Goal: Task Accomplishment & Management: Manage account settings

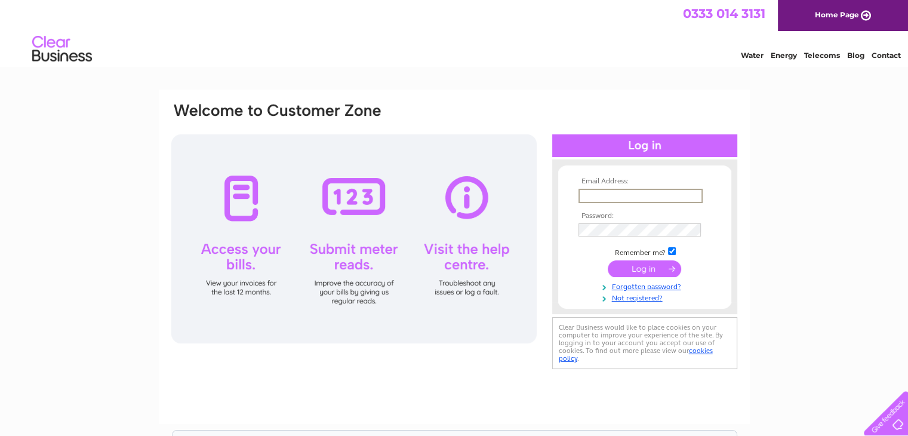
click at [620, 196] on input "text" at bounding box center [640, 196] width 124 height 14
type input "e"
type input "[EMAIL_ADDRESS][DOMAIN_NAME]"
click at [643, 267] on input "submit" at bounding box center [644, 268] width 73 height 17
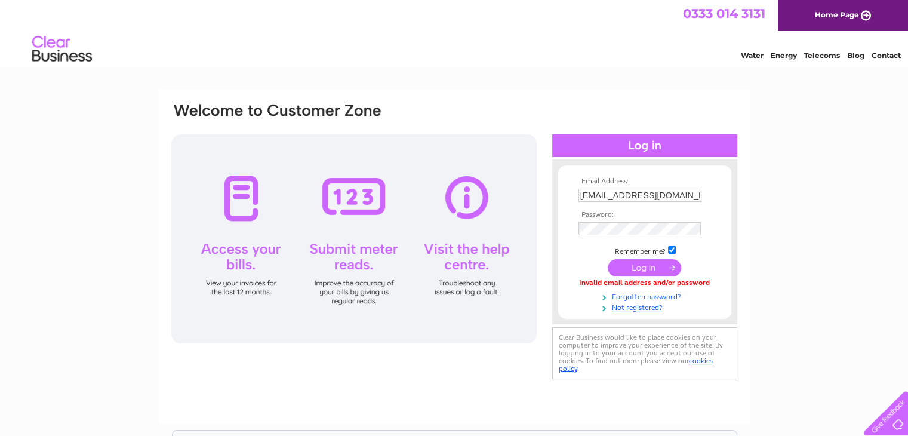
click at [648, 292] on link "Forgotten password?" at bounding box center [646, 295] width 136 height 11
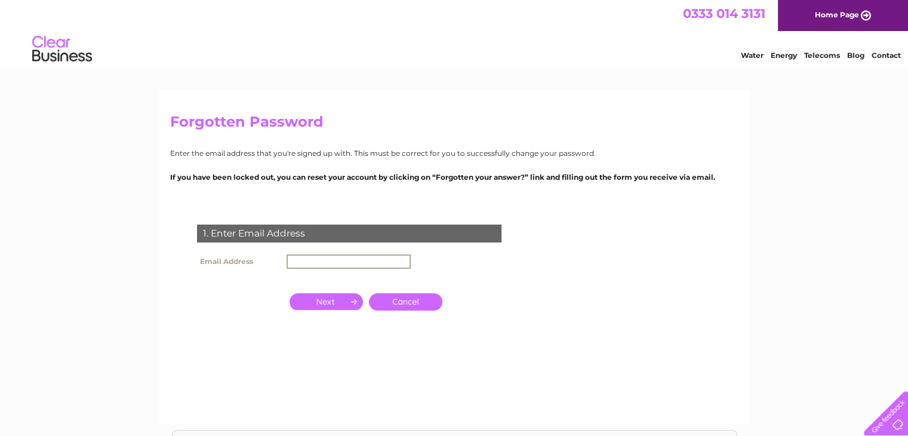
click at [384, 263] on input "text" at bounding box center [349, 261] width 124 height 14
type input "[EMAIL_ADDRESS][DOMAIN_NAME]"
click at [336, 298] on input "button" at bounding box center [326, 300] width 73 height 17
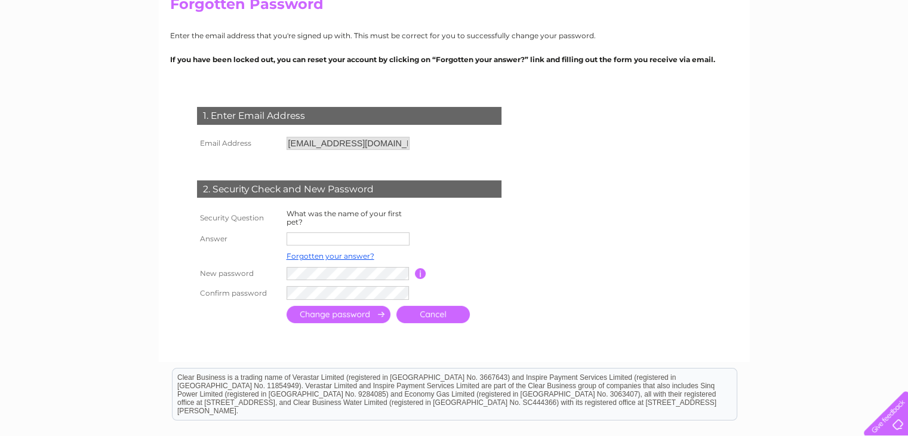
scroll to position [119, 0]
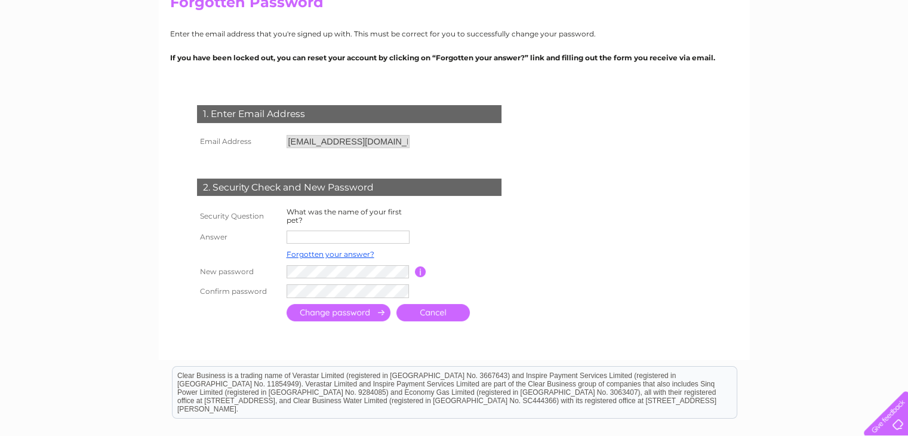
click at [365, 235] on input "text" at bounding box center [348, 236] width 123 height 13
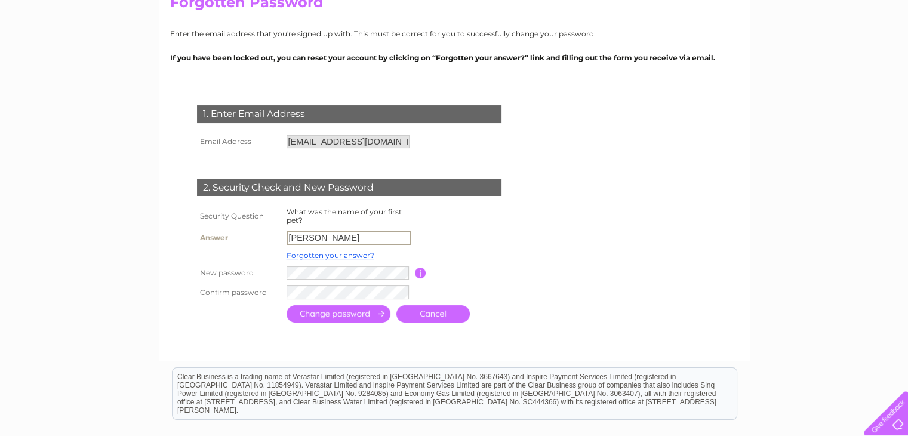
type input "Oliver"
click at [465, 236] on td at bounding box center [468, 237] width 107 height 20
click at [415, 270] on input "button" at bounding box center [420, 271] width 11 height 11
click at [359, 319] on input "submit" at bounding box center [339, 312] width 104 height 17
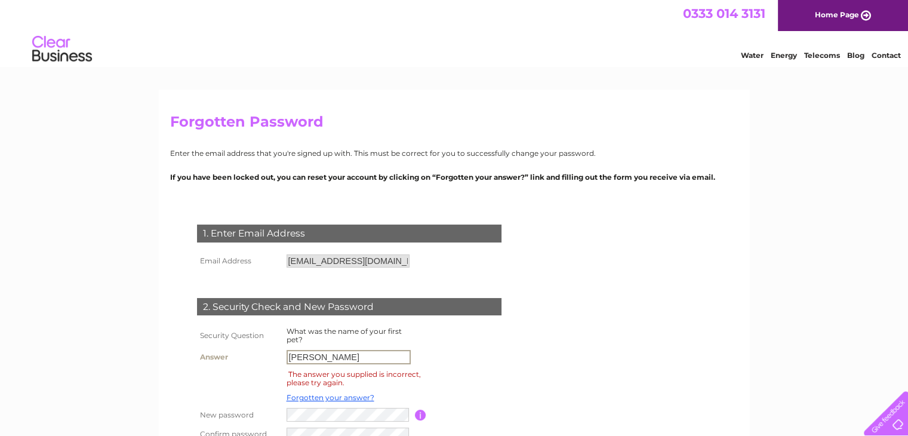
drag, startPoint x: 319, startPoint y: 353, endPoint x: 299, endPoint y: 351, distance: 19.8
click at [299, 351] on input "Oliver" at bounding box center [349, 357] width 124 height 14
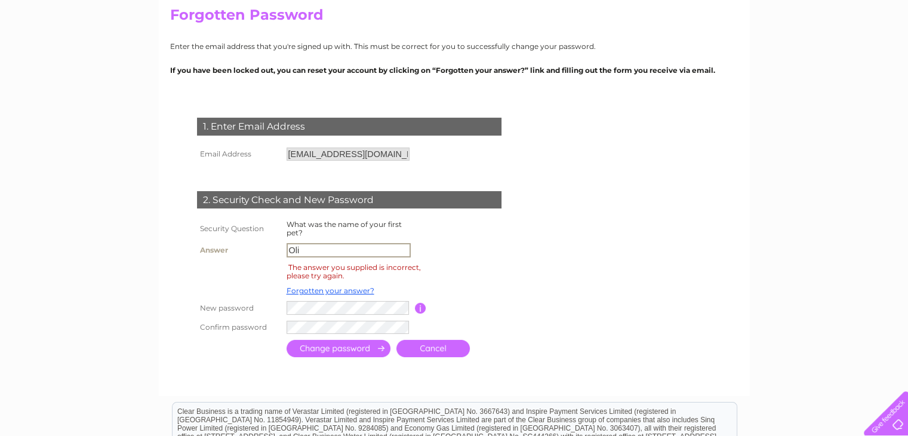
scroll to position [119, 0]
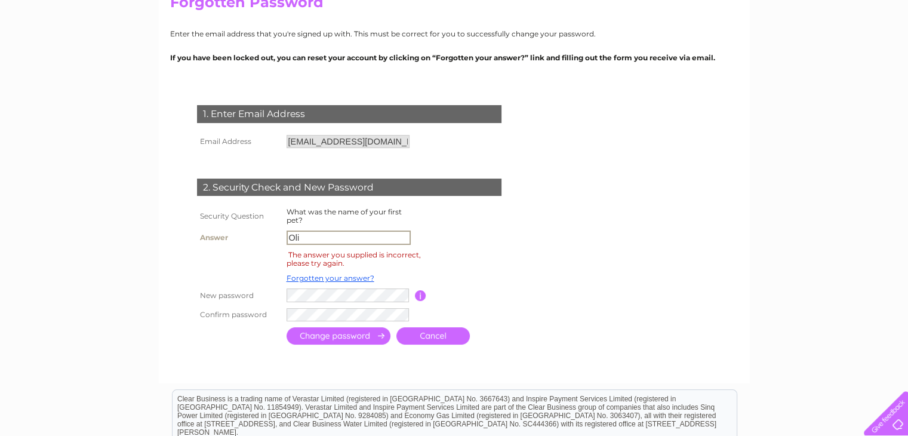
type input "Oli"
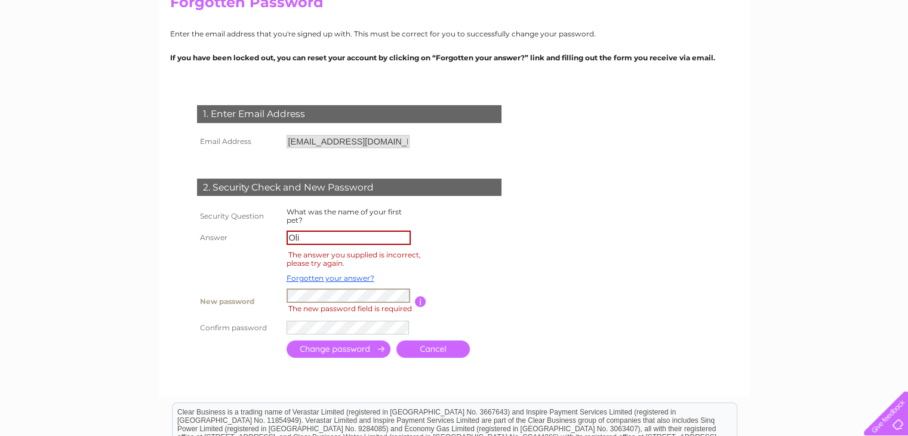
click at [504, 262] on td at bounding box center [474, 259] width 96 height 23
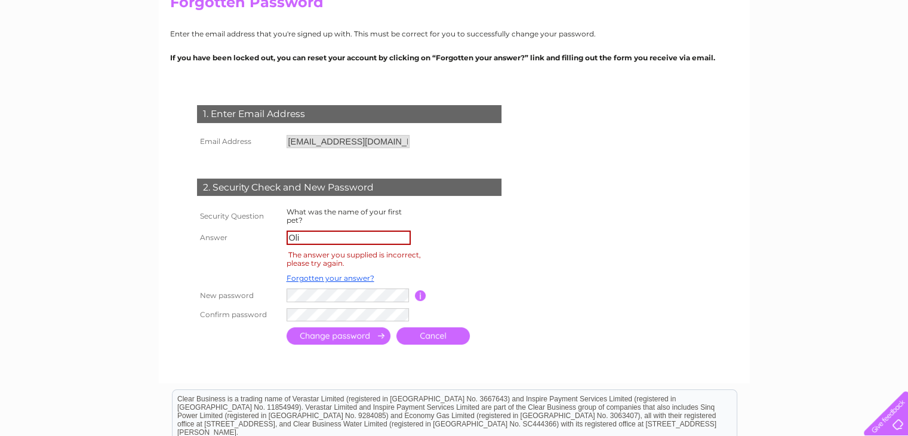
click at [367, 335] on input "submit" at bounding box center [339, 335] width 104 height 17
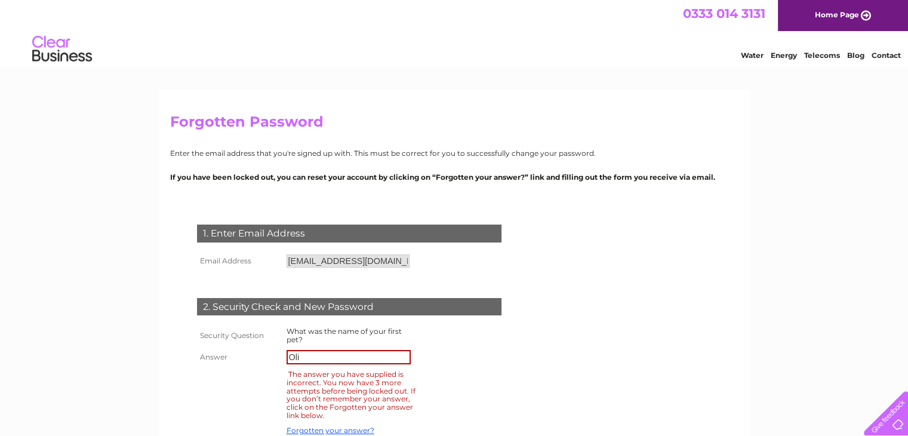
click at [308, 354] on input "Oli" at bounding box center [349, 357] width 124 height 14
click at [307, 354] on input "Oli" at bounding box center [349, 357] width 124 height 14
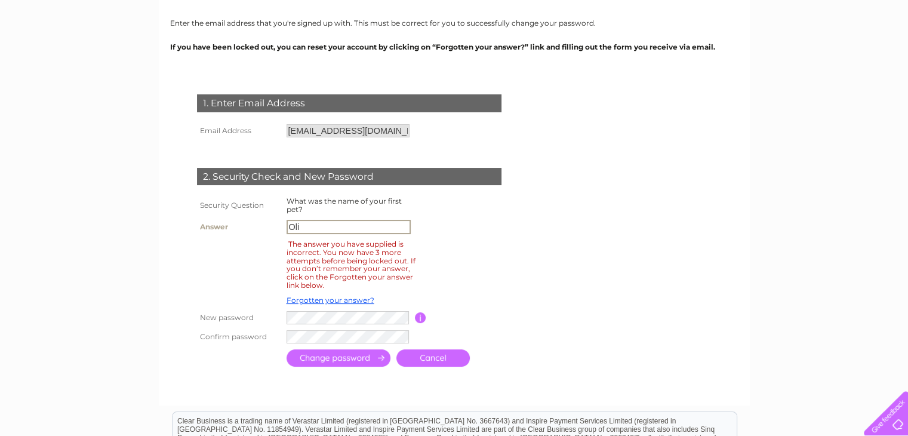
scroll to position [119, 0]
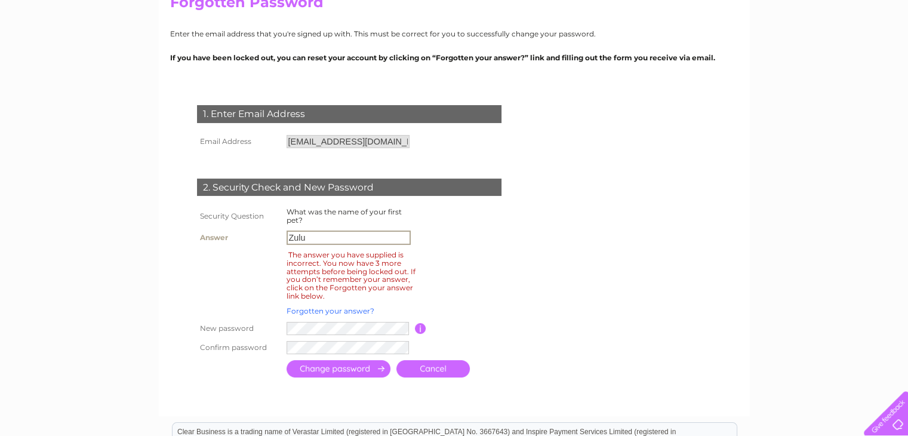
type input "Zulu"
click at [337, 309] on link "Forgotten your answer?" at bounding box center [331, 310] width 88 height 9
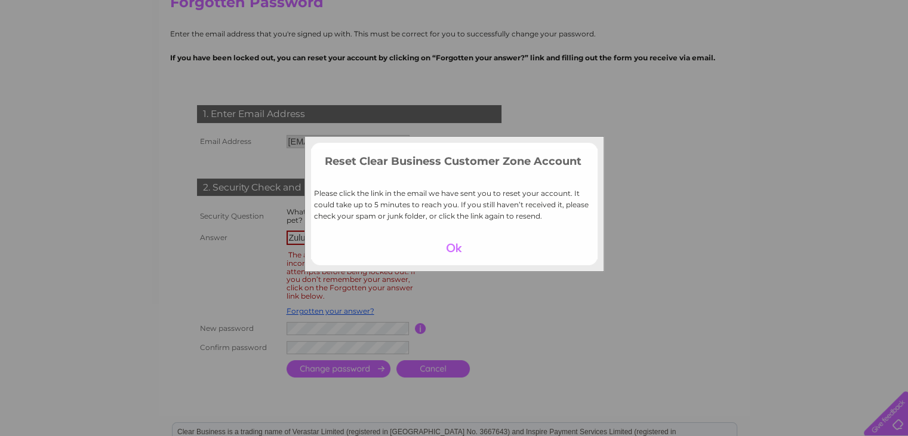
click at [453, 247] on div at bounding box center [453, 247] width 73 height 17
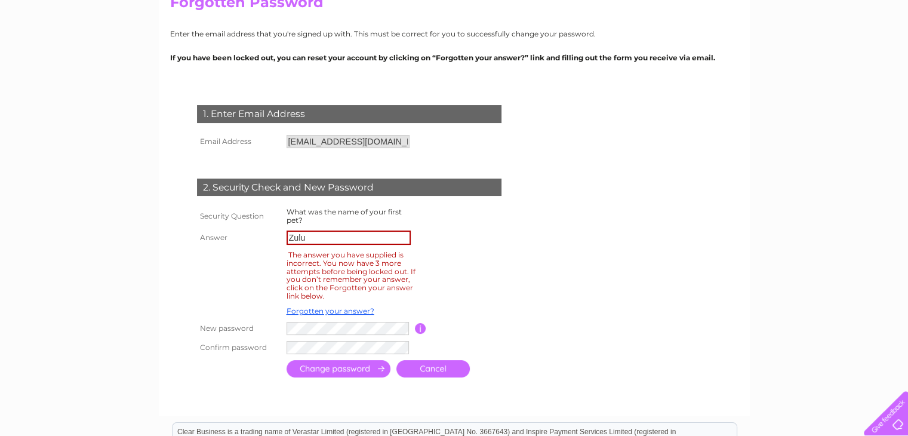
click at [378, 268] on div "The answer you have supplied is incorrect. You now have 3 more attempts before …" at bounding box center [351, 275] width 129 height 54
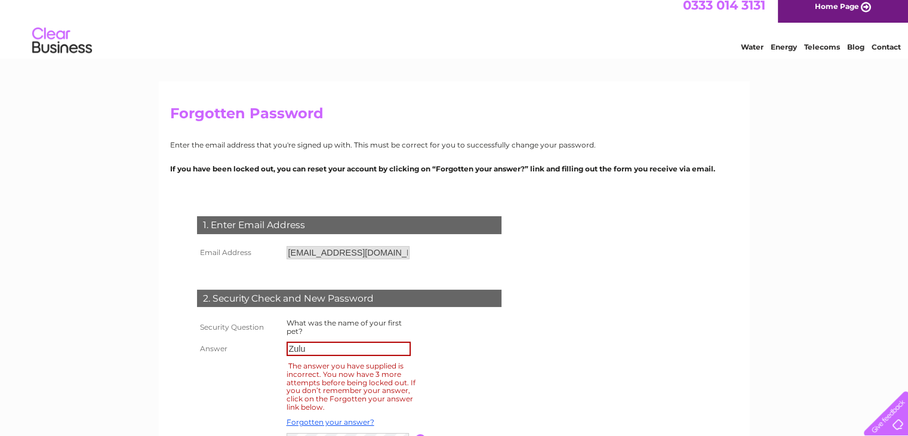
scroll to position [0, 0]
